Goal: Information Seeking & Learning: Learn about a topic

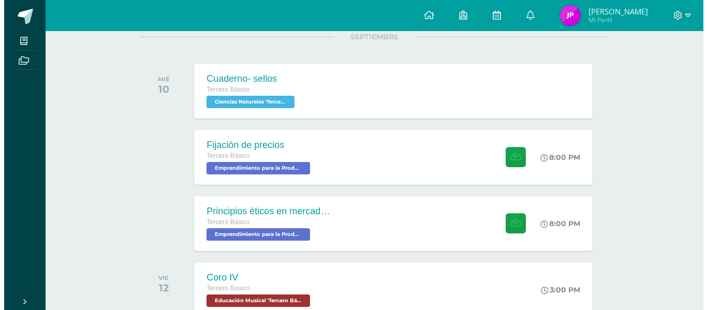
scroll to position [140, 0]
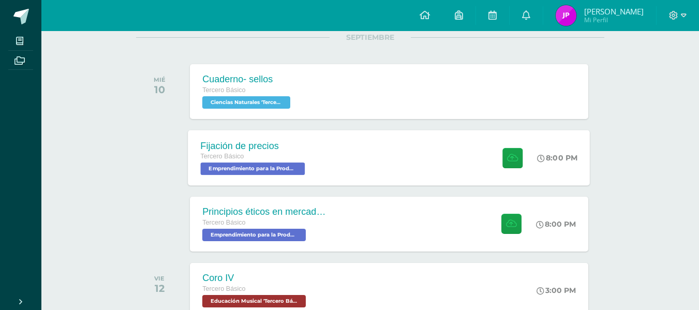
click at [363, 156] on div "Fijación de precios Tercero Básico Emprendimiento para la Productividad 'Tercer…" at bounding box center [389, 157] width 402 height 55
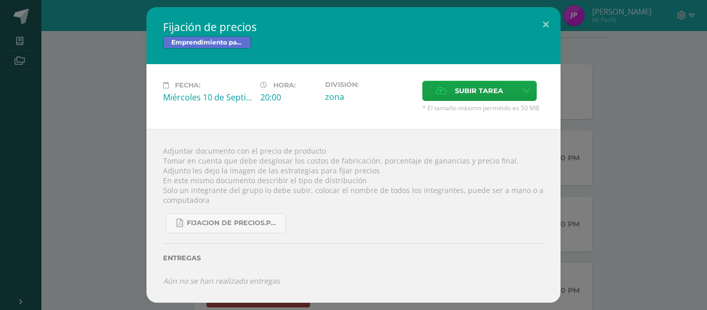
click at [363, 155] on div "Adjuntar documento con el precio de producto Tomar en cuenta que debe desglosar…" at bounding box center [353, 216] width 414 height 174
click at [559, 12] on button at bounding box center [545, 24] width 29 height 35
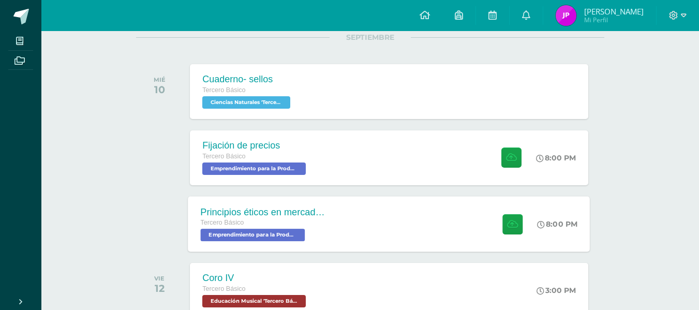
click at [374, 208] on div "Principios éticos en mercadotecnia y publicidad Tercero Básico Emprendimiento p…" at bounding box center [389, 223] width 402 height 55
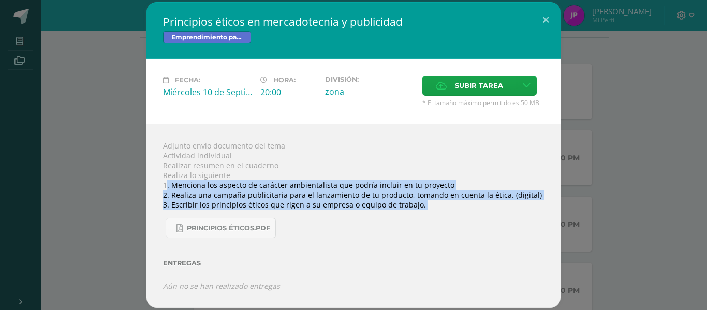
drag, startPoint x: 167, startPoint y: 182, endPoint x: 419, endPoint y: 213, distance: 254.4
click at [419, 213] on div "Adjunto envío documento del tema Actividad individual Realizar resumen en el cu…" at bounding box center [353, 216] width 414 height 184
copy div ". Menciona los aspecto de carácter ambientalista que podría incluir en tu proye…"
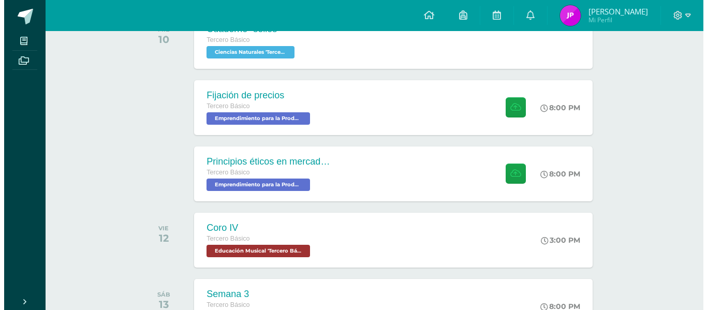
scroll to position [192, 0]
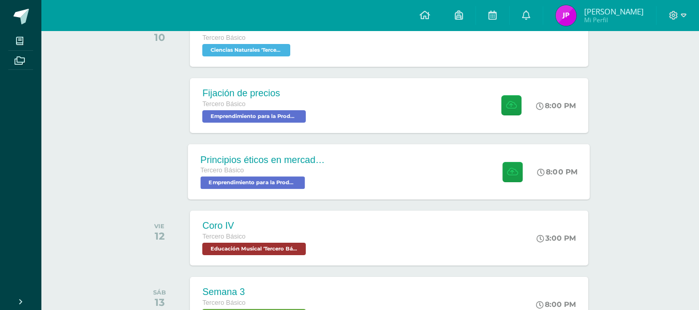
click at [328, 152] on div "Principios éticos en mercadotecnia y publicidad Tercero Básico Emprendimiento p…" at bounding box center [263, 171] width 151 height 55
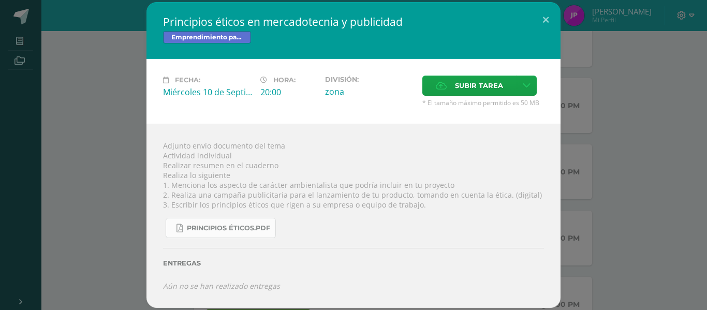
click at [268, 222] on link "Principios éticos.pdf" at bounding box center [221, 228] width 110 height 20
click at [531, 23] on button at bounding box center [545, 19] width 29 height 35
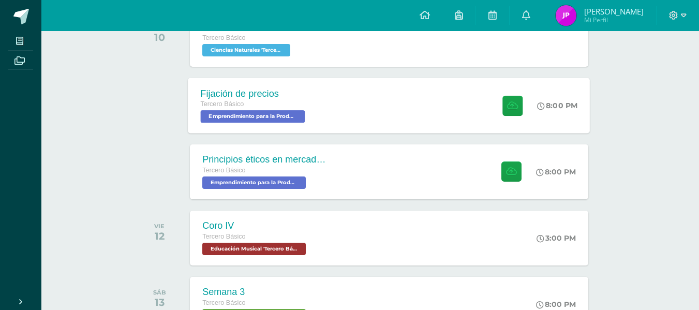
click at [424, 94] on div "Fijación de precios Tercero Básico Emprendimiento para la Productividad 'Tercer…" at bounding box center [389, 105] width 402 height 55
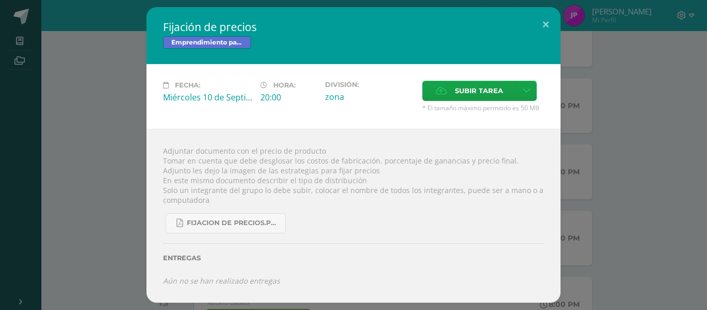
click at [300, 138] on div "Adjuntar documento con el precio de producto Tomar en cuenta que debe desglosar…" at bounding box center [353, 216] width 414 height 174
click at [538, 18] on button at bounding box center [545, 24] width 29 height 35
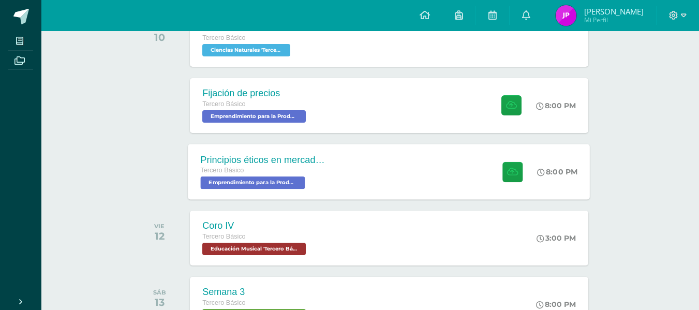
click at [297, 168] on div "Tercero Básico" at bounding box center [263, 170] width 125 height 11
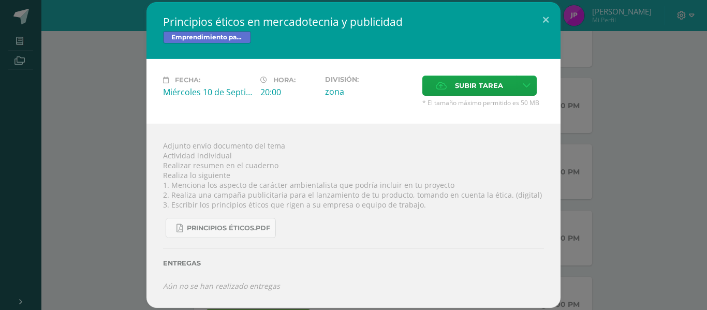
click at [169, 194] on div "Adjunto envío documento del tema Actividad individual Realizar resumen en el cu…" at bounding box center [353, 216] width 414 height 184
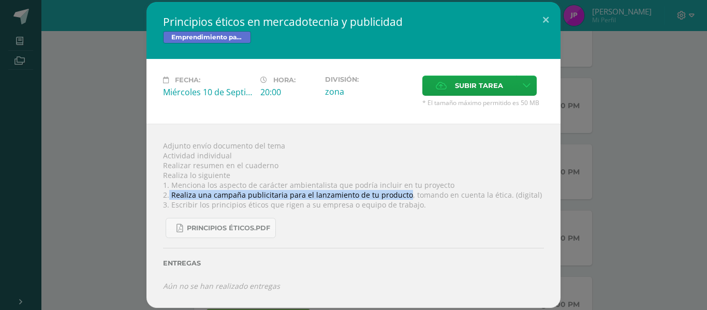
drag, startPoint x: 169, startPoint y: 194, endPoint x: 398, endPoint y: 195, distance: 228.7
click at [397, 195] on div "Adjunto envío documento del tema Actividad individual Realizar resumen en el cu…" at bounding box center [353, 216] width 414 height 184
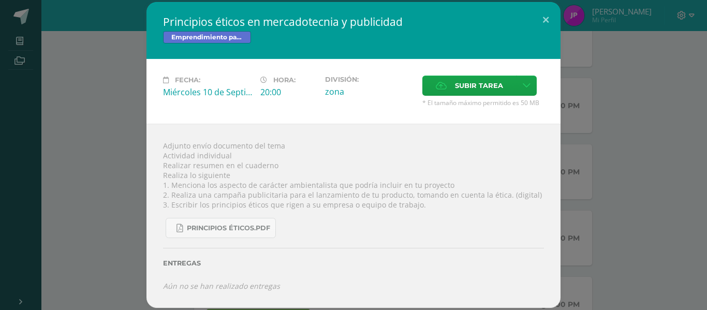
click at [457, 199] on div "Adjunto envío documento del tema Actividad individual Realizar resumen en el cu…" at bounding box center [353, 216] width 414 height 184
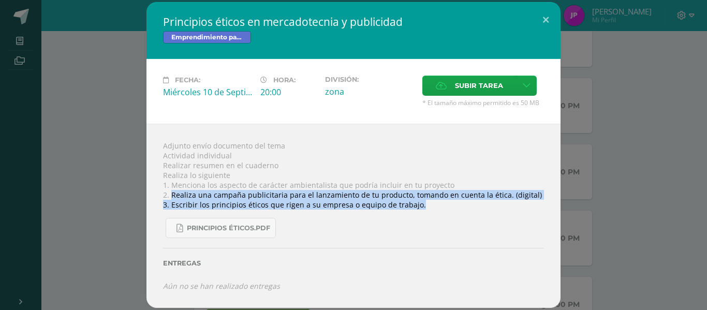
drag, startPoint x: 173, startPoint y: 196, endPoint x: 490, endPoint y: 200, distance: 317.2
click at [490, 200] on div "Adjunto envío documento del tema Actividad individual Realizar resumen en el cu…" at bounding box center [353, 216] width 414 height 184
